Goal: Task Accomplishment & Management: Use online tool/utility

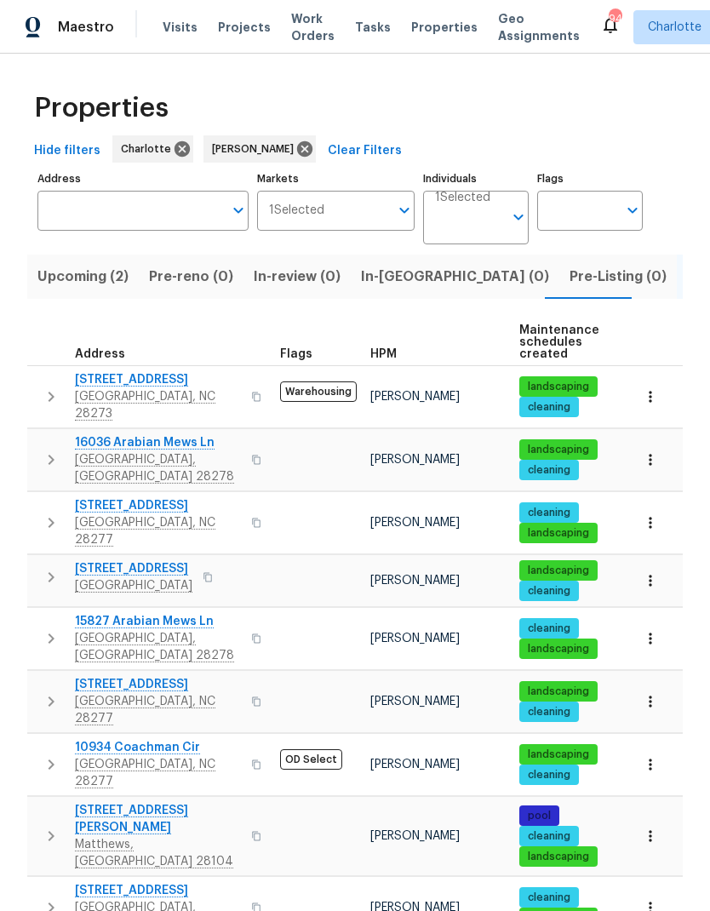
click at [294, 287] on span "In-review (0)" at bounding box center [297, 277] width 87 height 24
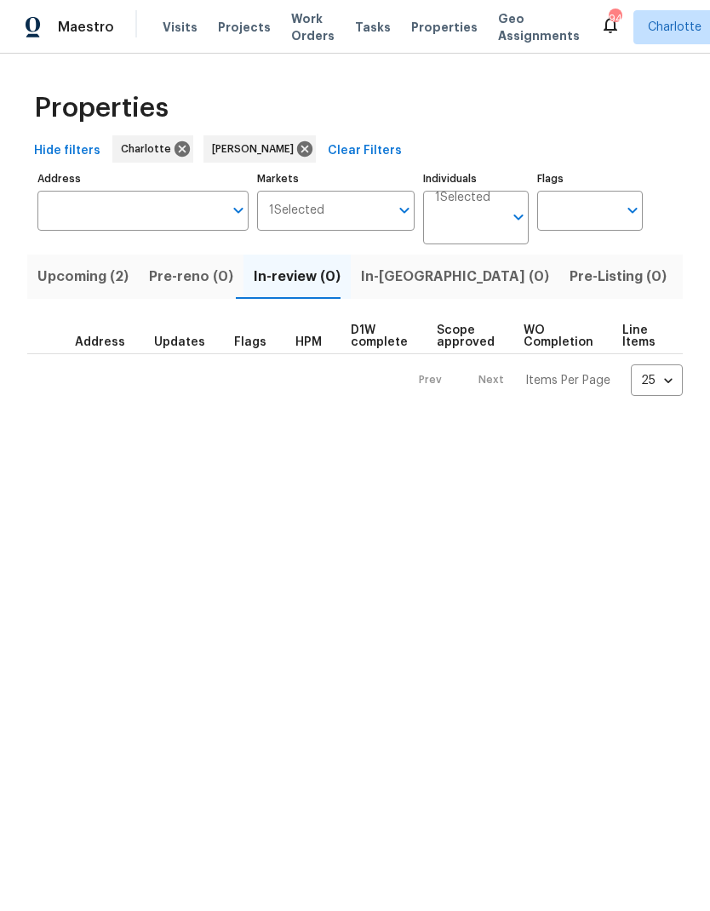
click at [403, 283] on span "In-reno (0)" at bounding box center [455, 277] width 188 height 24
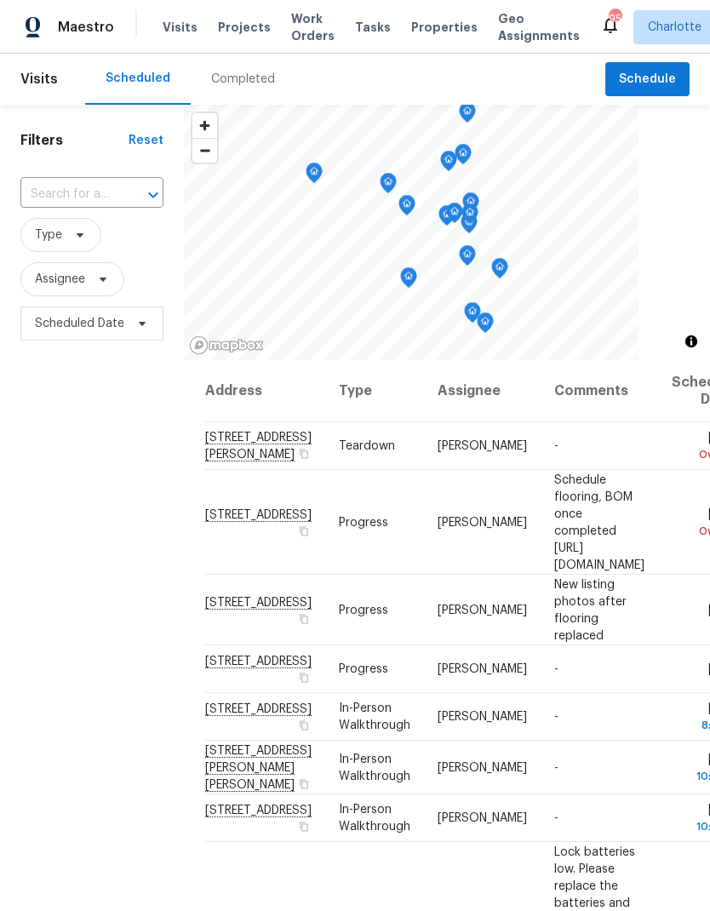
click at [243, 28] on span "Projects" at bounding box center [244, 27] width 53 height 17
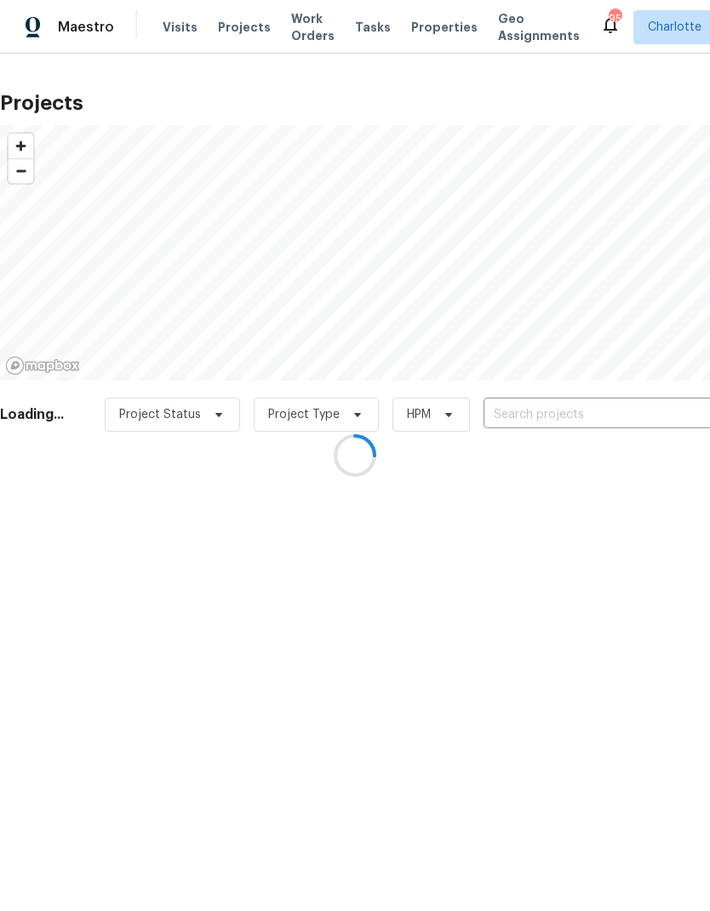
click at [558, 427] on div at bounding box center [355, 455] width 710 height 911
click at [557, 403] on div at bounding box center [355, 455] width 710 height 911
click at [562, 416] on input "text" at bounding box center [580, 415] width 195 height 26
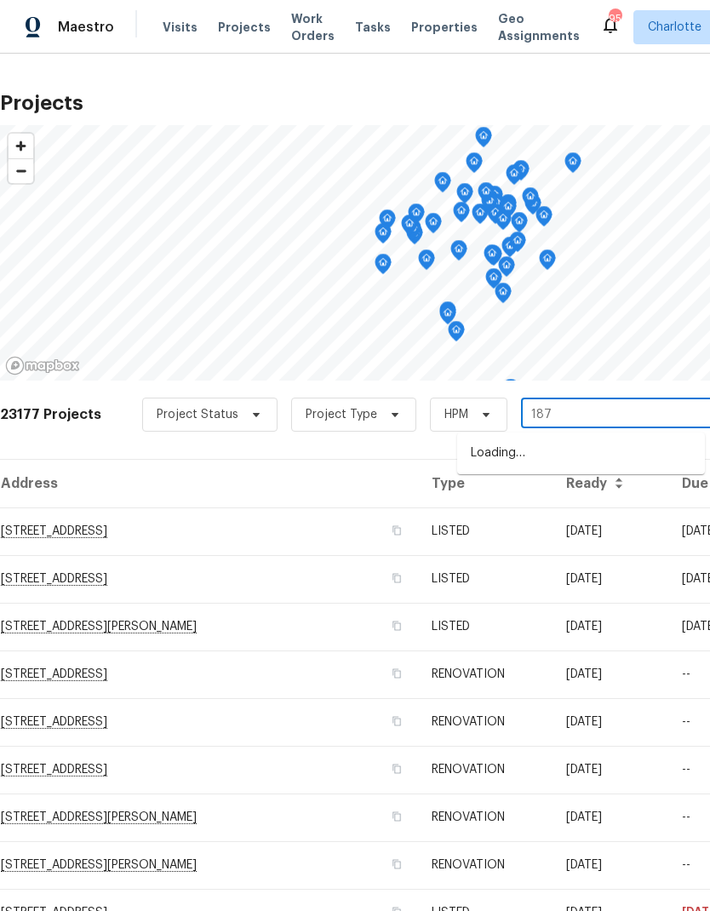
type input "1871"
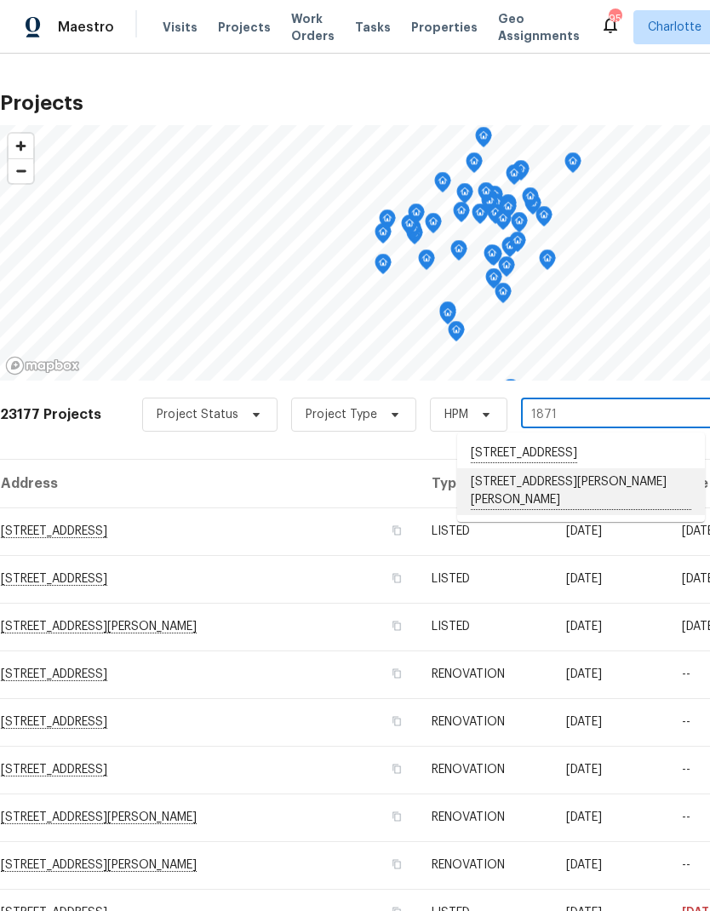
click at [565, 513] on li "[STREET_ADDRESS][PERSON_NAME][PERSON_NAME]" at bounding box center [581, 491] width 248 height 47
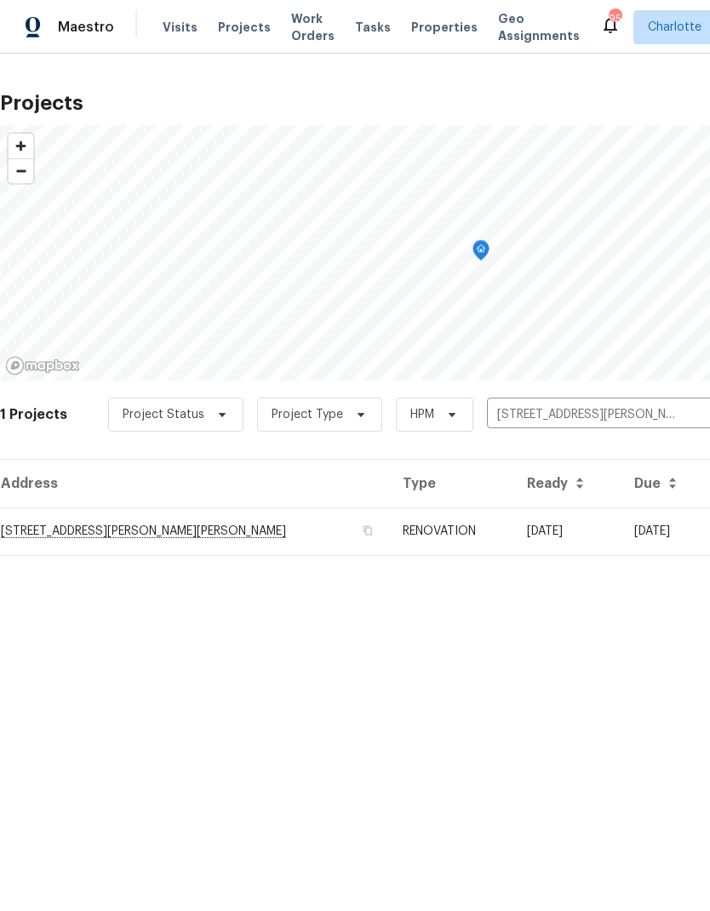
click at [689, 421] on icon "Clear" at bounding box center [697, 414] width 17 height 17
click at [606, 418] on input "text" at bounding box center [584, 415] width 195 height 26
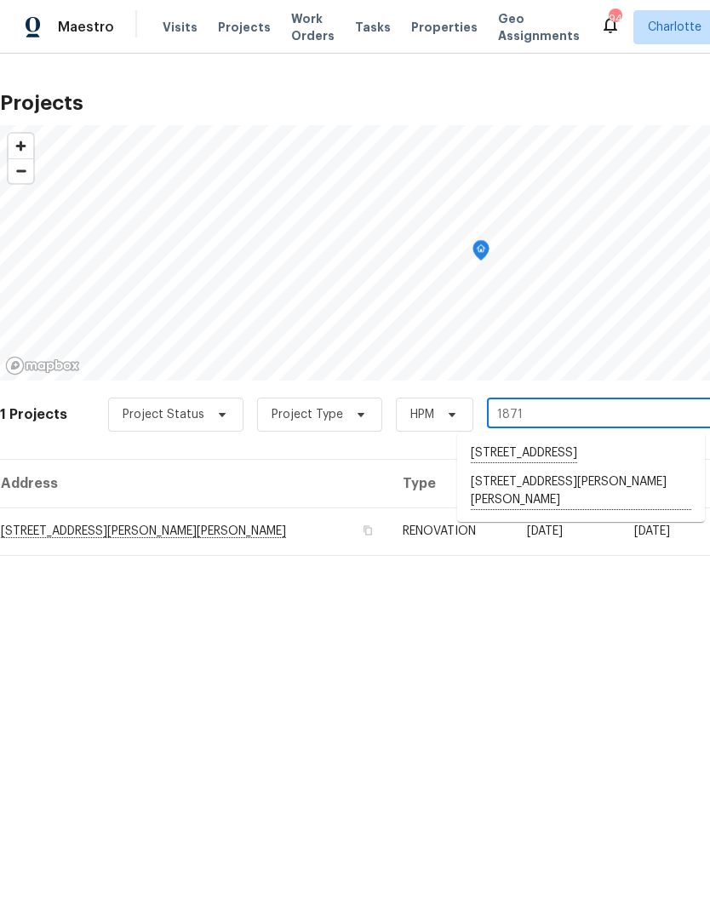
type input "1871"
click at [532, 610] on html "Maestro Visits Projects Work Orders Tasks Properties Geo Assignments 94 [PERSON…" at bounding box center [355, 305] width 710 height 610
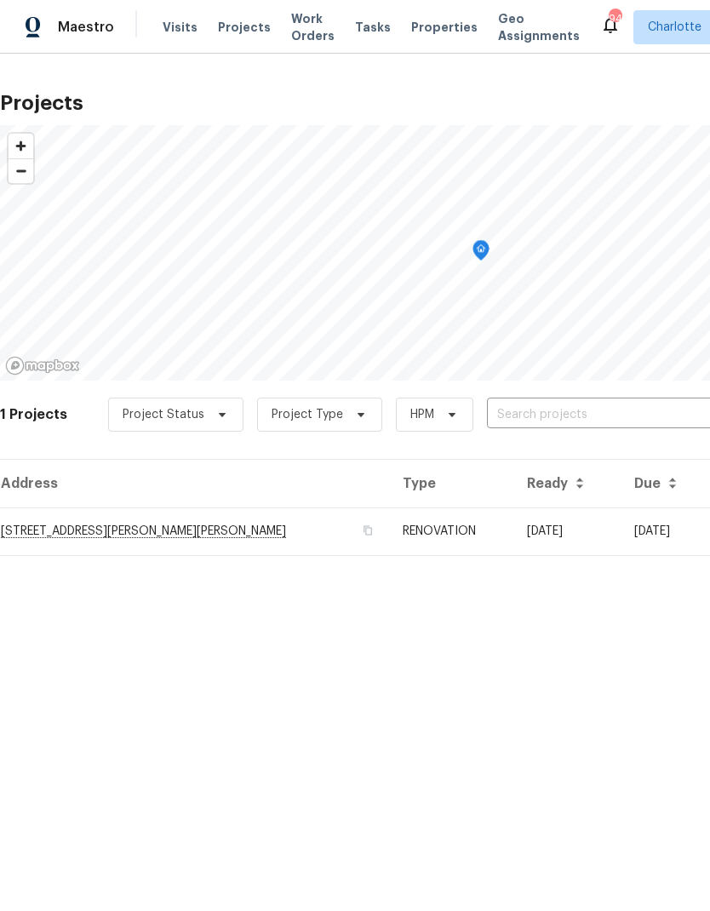
click at [301, 33] on span "Work Orders" at bounding box center [312, 27] width 43 height 34
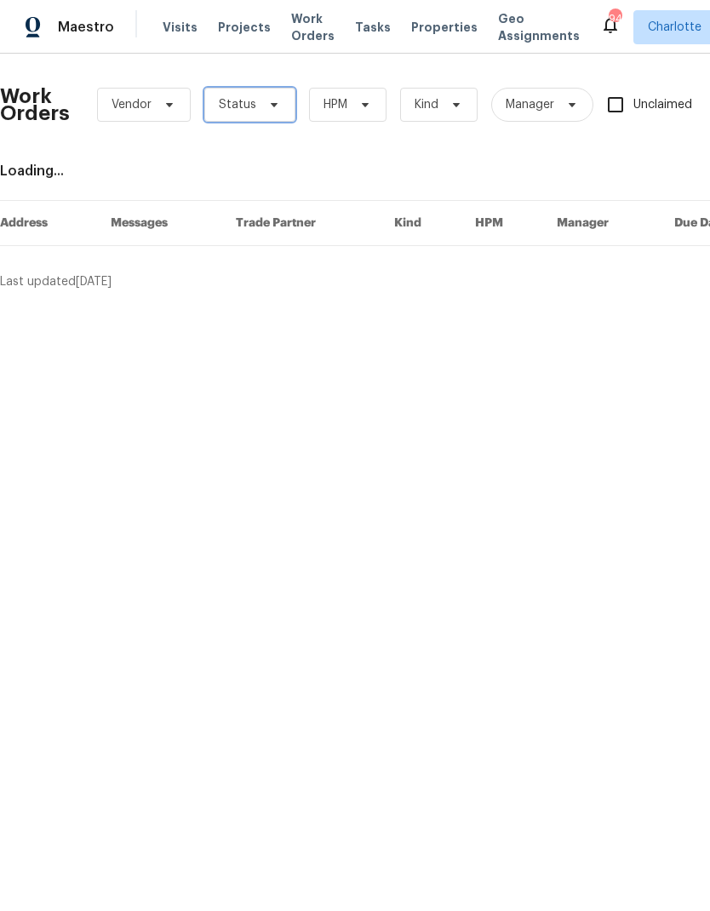
click at [271, 115] on span "Status" at bounding box center [249, 105] width 91 height 34
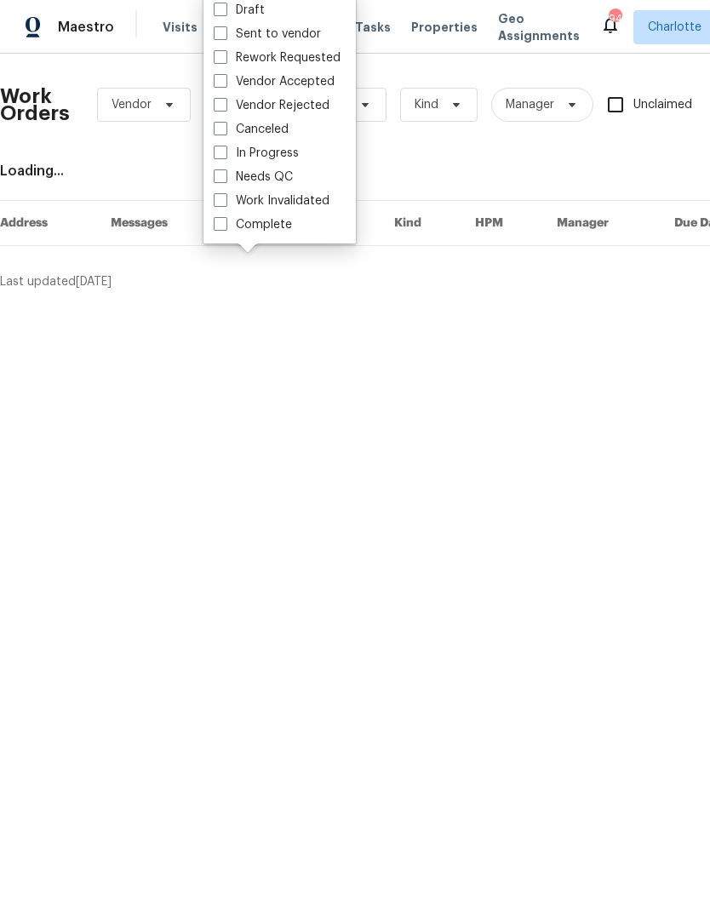
click at [296, 193] on label "Work Invalidated" at bounding box center [272, 200] width 116 height 17
click at [225, 193] on input "Work Invalidated" at bounding box center [219, 197] width 11 height 11
checkbox input "true"
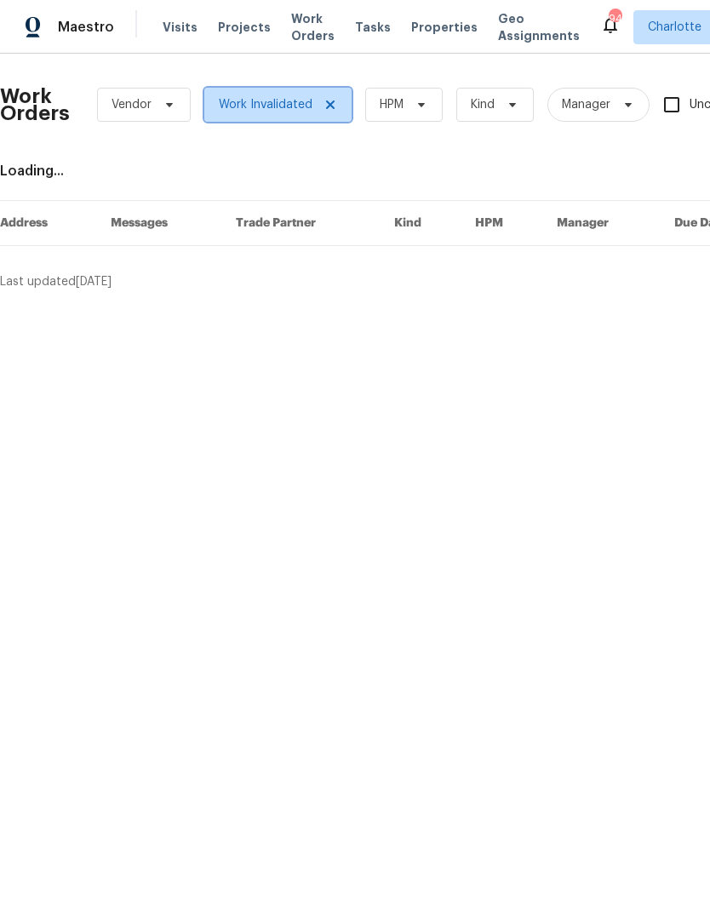
click at [332, 105] on icon at bounding box center [330, 105] width 14 height 14
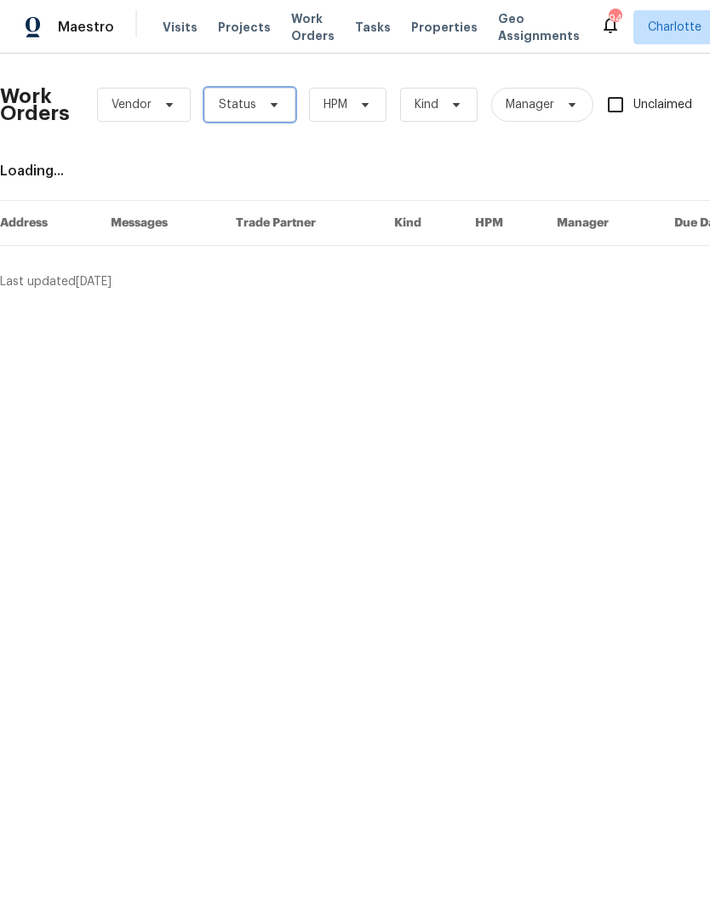
click at [262, 109] on span at bounding box center [271, 105] width 19 height 14
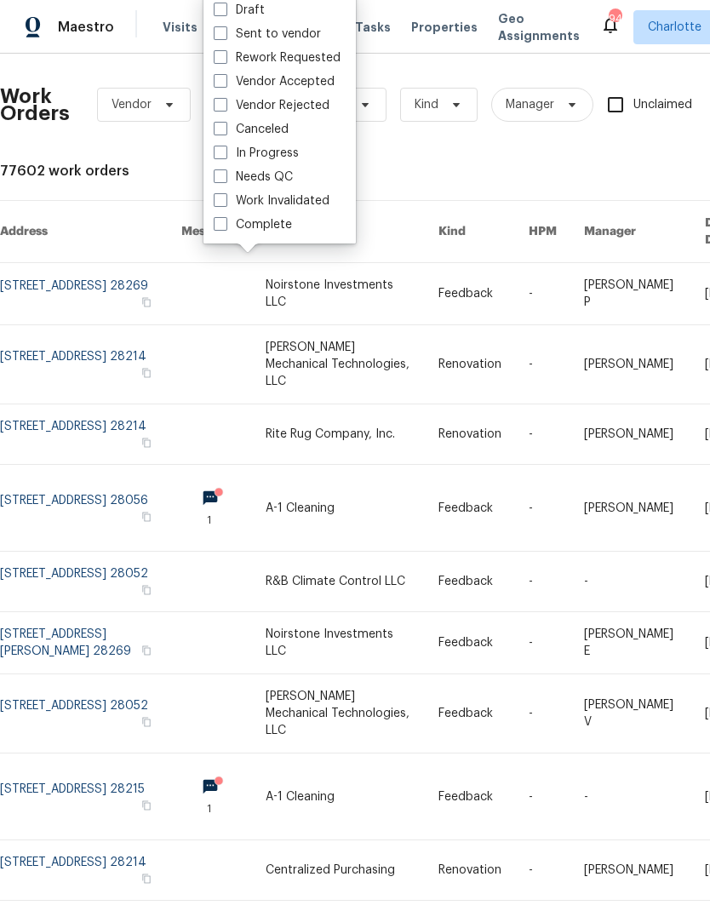
click at [289, 178] on label "Needs QC" at bounding box center [253, 177] width 79 height 17
click at [225, 178] on input "Needs QC" at bounding box center [219, 174] width 11 height 11
checkbox input "true"
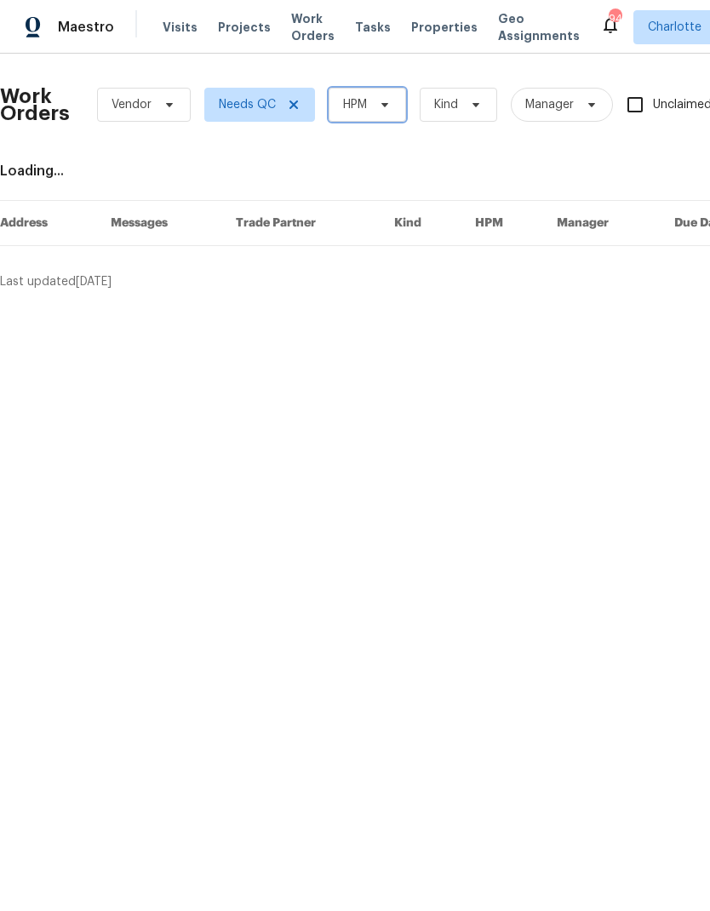
click at [383, 110] on icon at bounding box center [385, 105] width 14 height 14
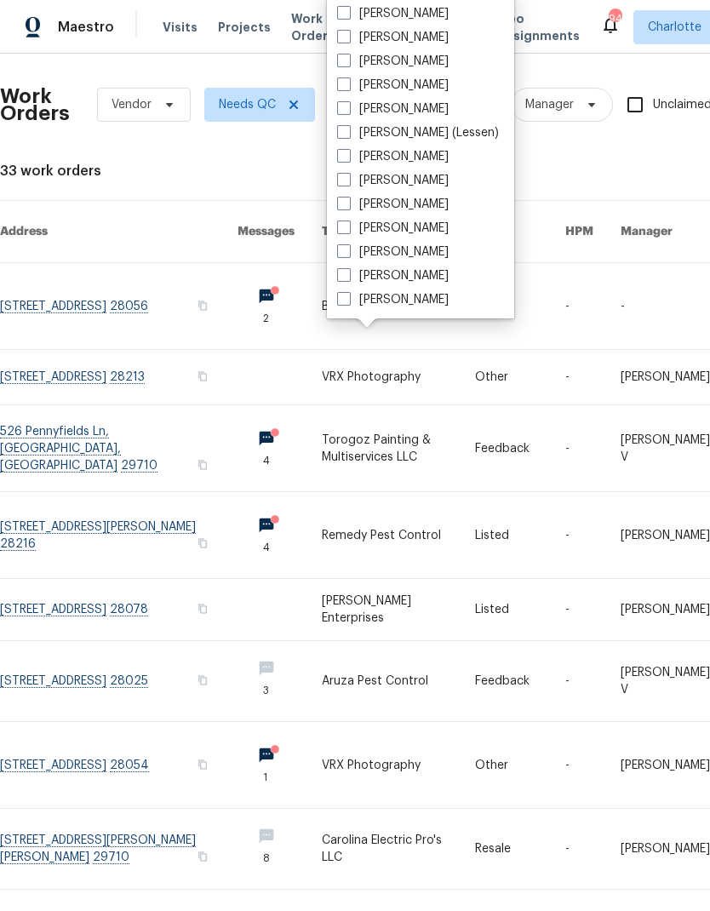
scroll to position [211, 0]
click at [411, 307] on label "[PERSON_NAME]" at bounding box center [393, 299] width 112 height 17
click at [348, 302] on input "[PERSON_NAME]" at bounding box center [342, 296] width 11 height 11
checkbox input "true"
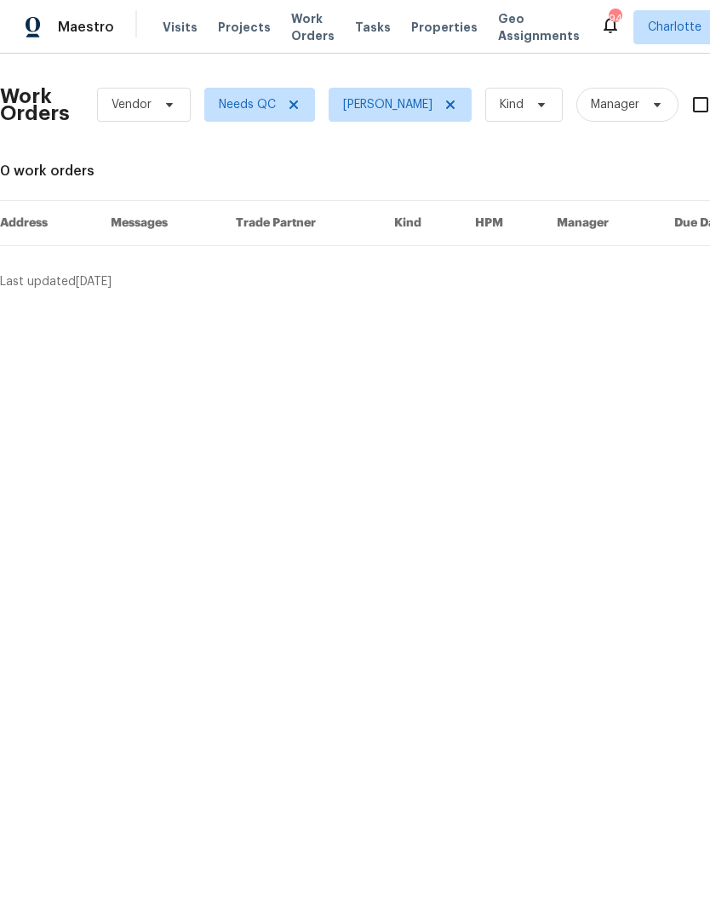
click at [71, 32] on span "Maestro" at bounding box center [86, 27] width 56 height 17
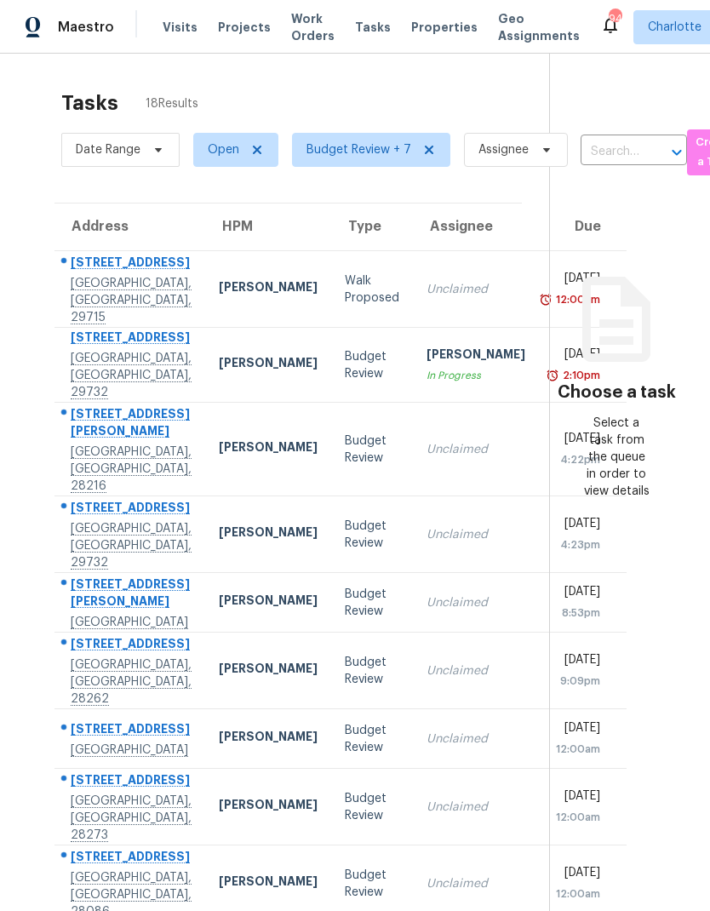
scroll to position [-2, -1]
